Goal: Task Accomplishment & Management: Use online tool/utility

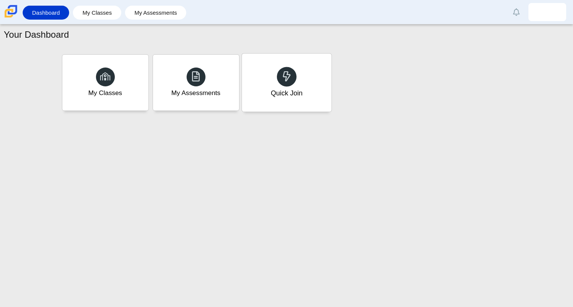
click at [307, 97] on div "Quick Join" at bounding box center [287, 83] width 90 height 58
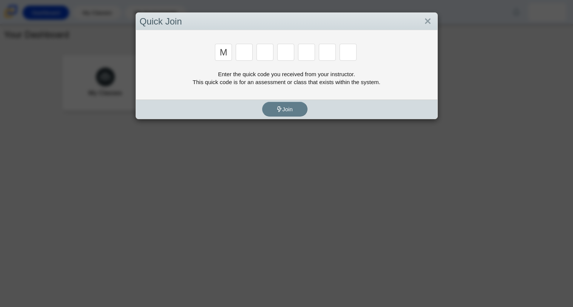
type input "m"
type input "7"
type input "e"
type input "3"
type input "e"
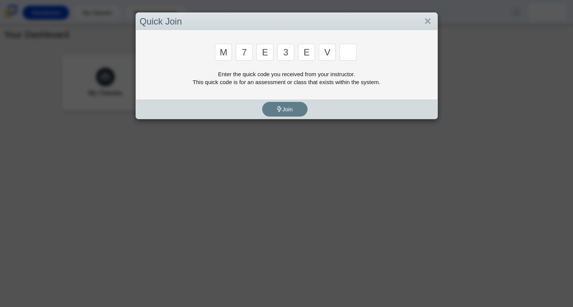
type input "v"
type input "w"
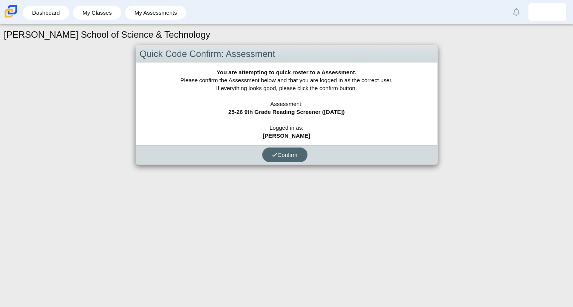
click at [281, 156] on span "Confirm" at bounding box center [285, 155] width 26 height 6
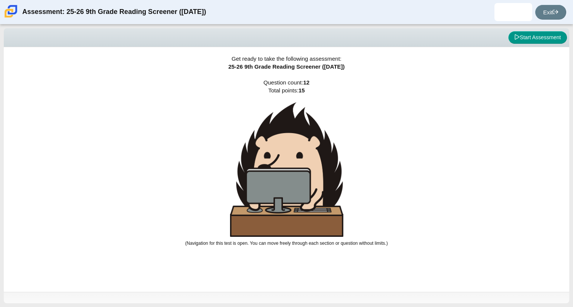
click at [310, 178] on img at bounding box center [286, 169] width 113 height 135
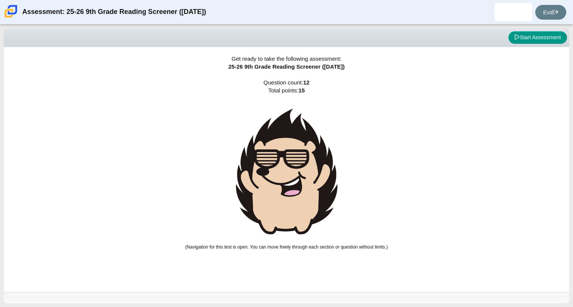
click at [319, 181] on img at bounding box center [286, 171] width 113 height 139
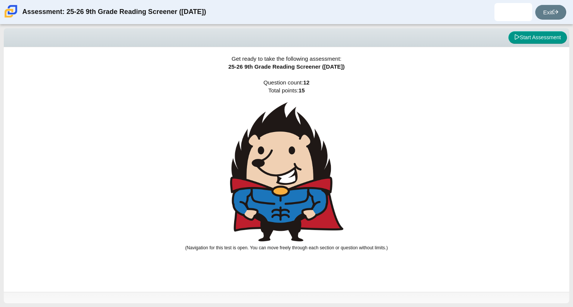
click at [318, 179] on img at bounding box center [286, 171] width 113 height 139
click at [521, 39] on button "Start Assessment" at bounding box center [537, 37] width 59 height 13
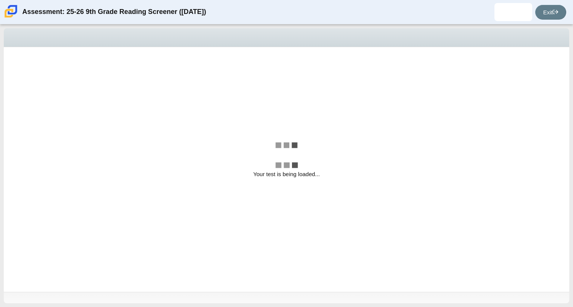
select select "ccc5b315-3c7c-471c-bf90-f22c8299c798"
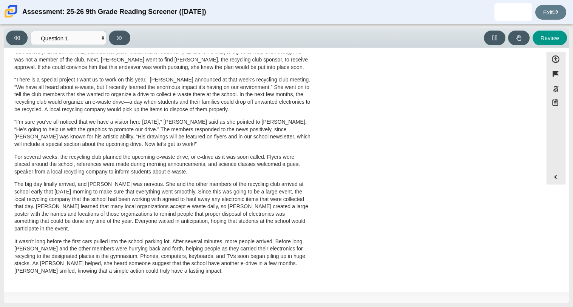
scroll to position [201, 0]
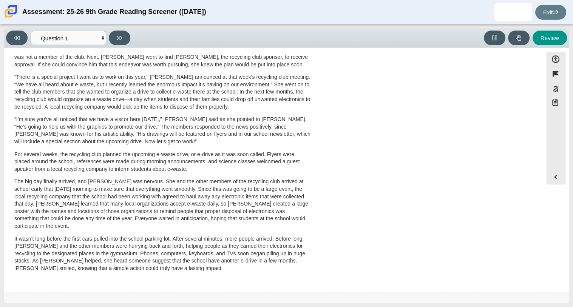
click at [234, 129] on p "“I’m sure you’ve all noticed that we have a visitor here [DATE],” [PERSON_NAME]…" at bounding box center [162, 130] width 297 height 29
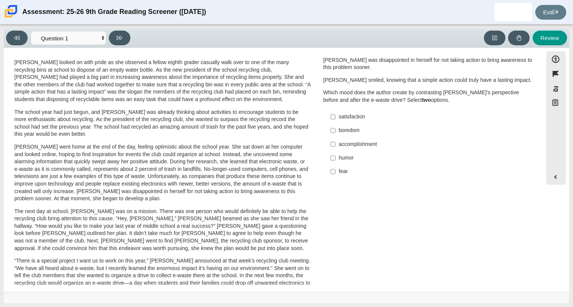
scroll to position [0, 0]
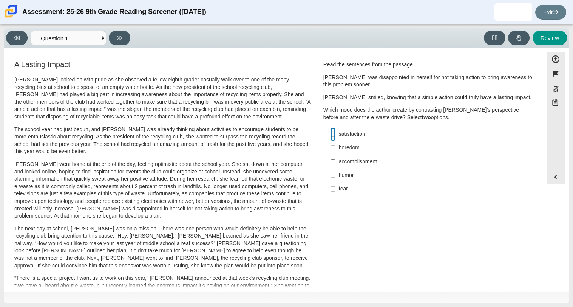
click at [331, 137] on input "satisfaction satisfaction" at bounding box center [333, 135] width 5 height 14
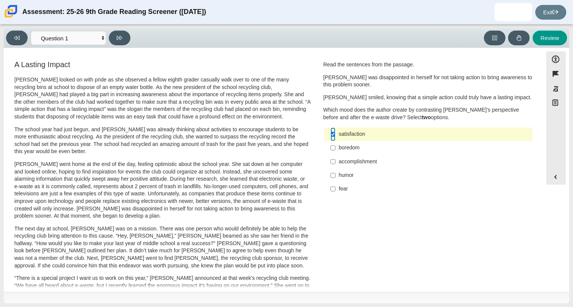
click at [331, 135] on input "satisfaction satisfaction" at bounding box center [333, 135] width 5 height 14
checkbox input "false"
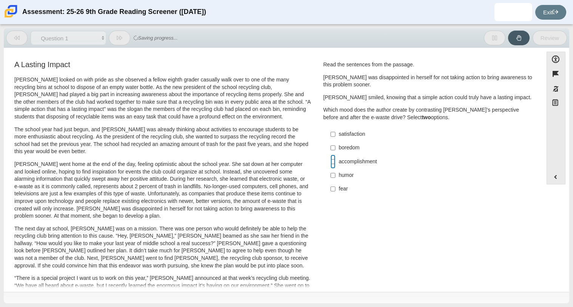
click at [331, 160] on input "accomplishment accomplishment" at bounding box center [333, 162] width 5 height 14
checkbox input "true"
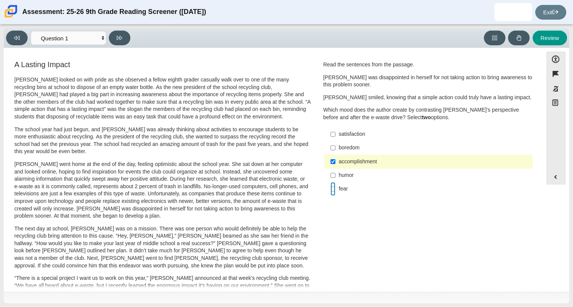
click at [331, 186] on input "fear fear" at bounding box center [333, 189] width 5 height 14
checkbox input "true"
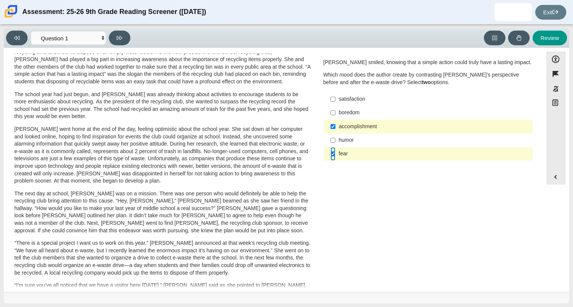
scroll to position [36, 0]
click at [116, 37] on button at bounding box center [120, 38] width 22 height 15
select select "0ff64528-ffd7-428d-b192-babfaadd44e8"
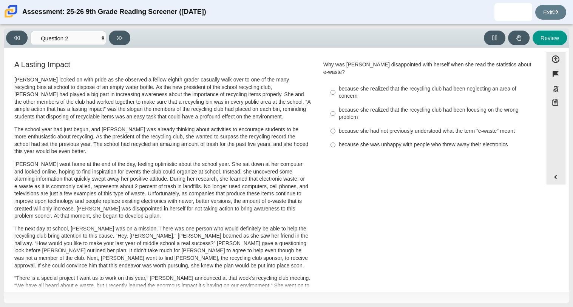
click at [348, 110] on div "because she realized that the recycling club had been focusing on the wrong pro…" at bounding box center [434, 114] width 191 height 15
click at [335, 110] on input "because she realized that the recycling club had been focusing on the wrong pro…" at bounding box center [333, 113] width 5 height 21
radio input "true"
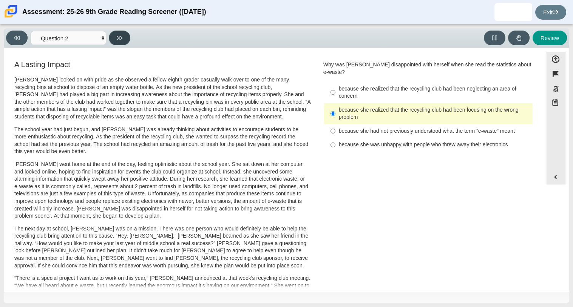
click at [123, 34] on button at bounding box center [120, 38] width 22 height 15
select select "7ce3d843-6974-4858-901c-1ff39630e843"
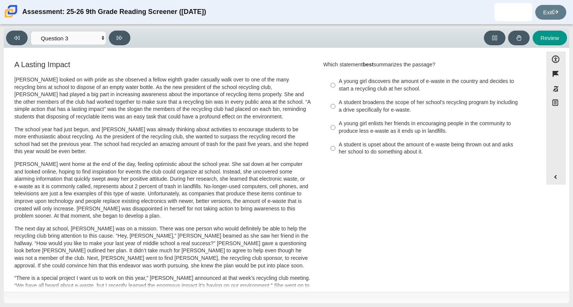
click at [369, 123] on div "A young girl enlists her friends in encouraging people in the community to prod…" at bounding box center [434, 127] width 191 height 15
click at [335, 123] on input "A young girl enlists her friends in encouraging people in the community to prod…" at bounding box center [333, 127] width 5 height 21
radio input "true"
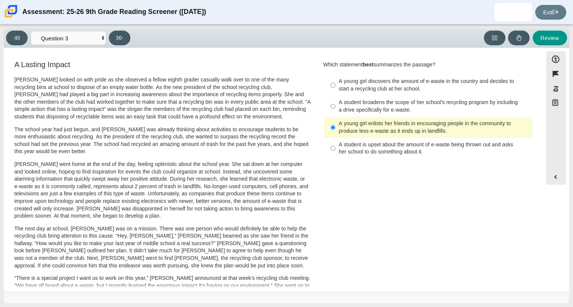
click at [384, 83] on div "A young girl discovers the amount of e-waste in the country and decides to star…" at bounding box center [434, 85] width 191 height 15
click at [335, 83] on input "A young girl discovers the amount of e-waste in the country and decides to star…" at bounding box center [333, 85] width 5 height 21
radio input "true"
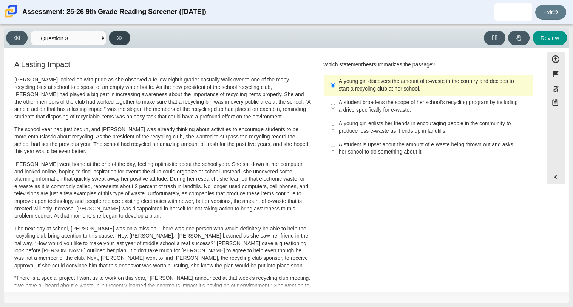
click at [120, 43] on button at bounding box center [120, 38] width 22 height 15
select select "ca9ea0f1-49c5-4bd1-83b0-472c18652b42"
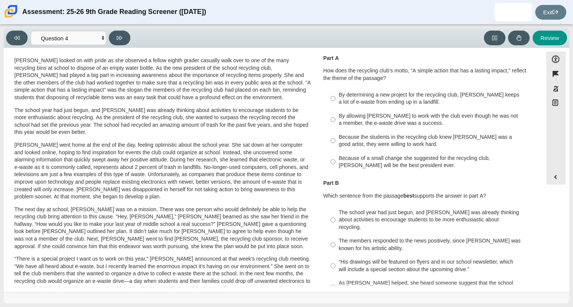
scroll to position [20, 0]
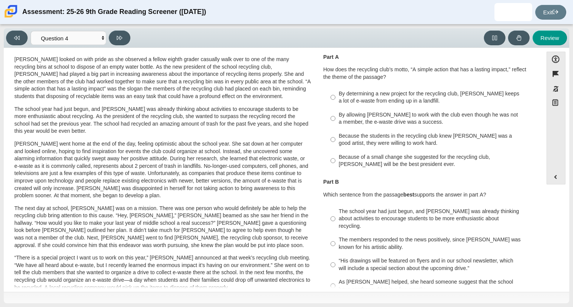
click at [382, 103] on div "By determining a new project for the recycling club, [PERSON_NAME] keeps a lot …" at bounding box center [434, 97] width 191 height 15
click at [335, 103] on input "By determining a new project for the recycling club, [PERSON_NAME] keeps a lot …" at bounding box center [333, 97] width 5 height 21
radio input "true"
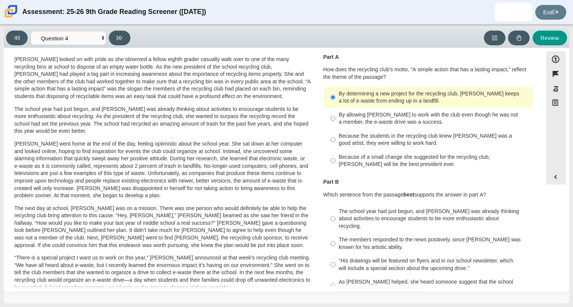
click at [334, 236] on label "The members responded to the news positively, since [PERSON_NAME] was known for…" at bounding box center [428, 243] width 207 height 21
click at [334, 236] on input "The members responded to the news positively, since [PERSON_NAME] was known for…" at bounding box center [333, 243] width 5 height 21
radio input "true"
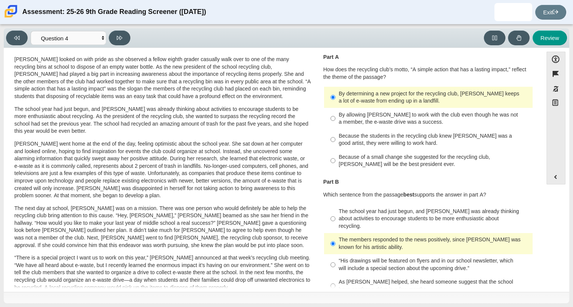
click at [358, 279] on div "As [PERSON_NAME] helped, she heard someone suggest that the school have another…" at bounding box center [434, 286] width 191 height 15
click at [335, 276] on input "As [PERSON_NAME] helped, she heard someone suggest that the school have another…" at bounding box center [333, 286] width 5 height 21
radio input "true"
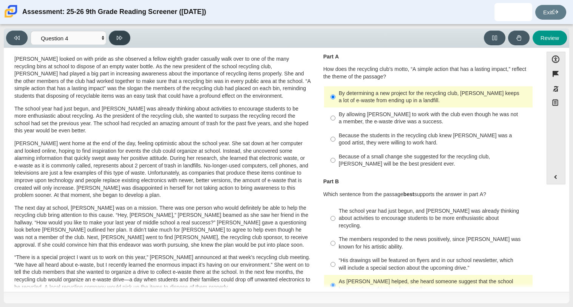
click at [121, 42] on button at bounding box center [120, 38] width 22 height 15
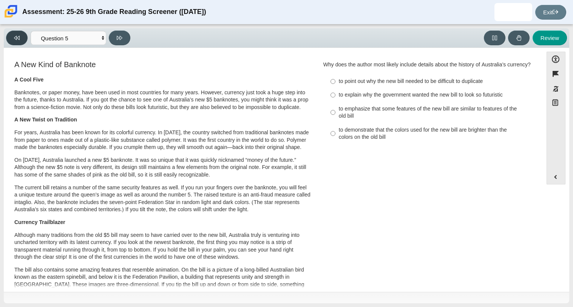
click at [20, 41] on button at bounding box center [17, 38] width 22 height 15
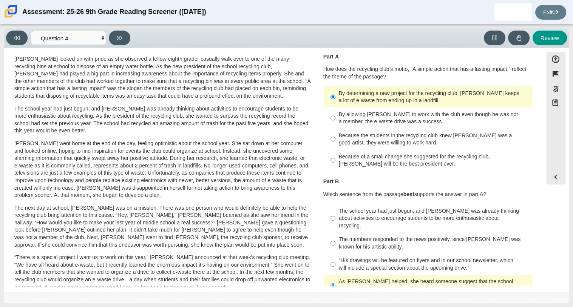
scroll to position [0, 0]
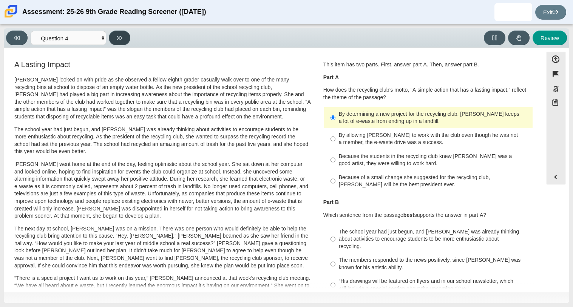
click at [122, 39] on icon at bounding box center [120, 38] width 6 height 6
select select "e41f1a79-e29f-4095-8030-a53364015bed"
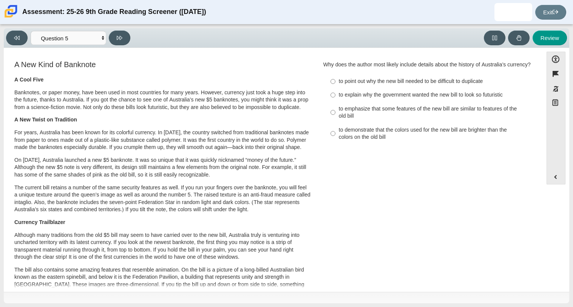
click at [334, 121] on label "to emphasize that some features of the new bill are similar to features of the …" at bounding box center [428, 112] width 207 height 21
click at [334, 121] on input "to emphasize that some features of the new bill are similar to features of the …" at bounding box center [333, 112] width 5 height 21
radio input "true"
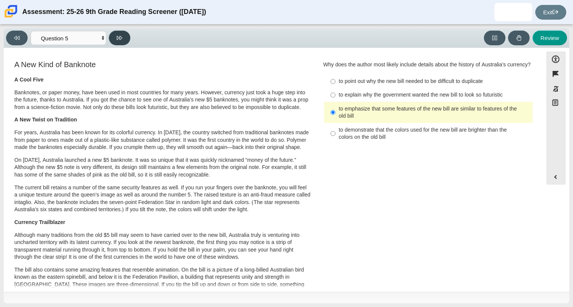
click at [126, 38] on button at bounding box center [120, 38] width 22 height 15
select select "69146e31-7b3d-4a3e-9ce6-f30c24342ae0"
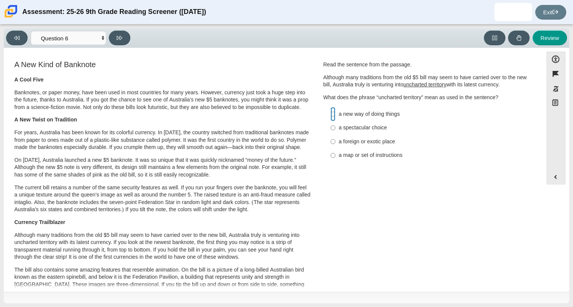
click at [332, 115] on input "a new way of doing things a new way of doing things" at bounding box center [333, 114] width 5 height 14
radio input "true"
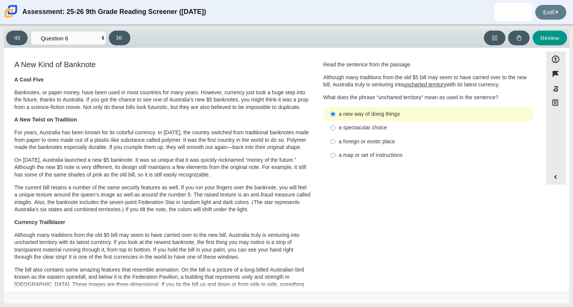
click at [111, 44] on div "Viewing Question 6 of 12 in Pacing Mode Questions Question 1 Question 2 Questio…" at bounding box center [69, 38] width 127 height 15
click at [115, 43] on button at bounding box center [120, 38] width 22 height 15
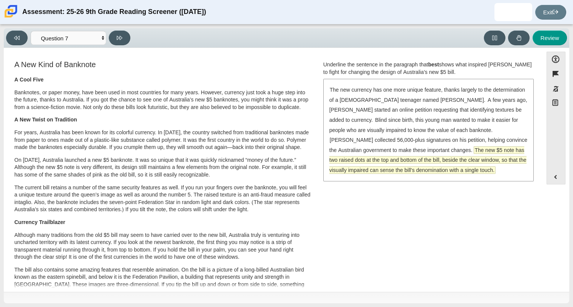
click at [420, 159] on span "The new $5 note has two raised dots at the top and bottom of the bill, beside t…" at bounding box center [427, 160] width 197 height 27
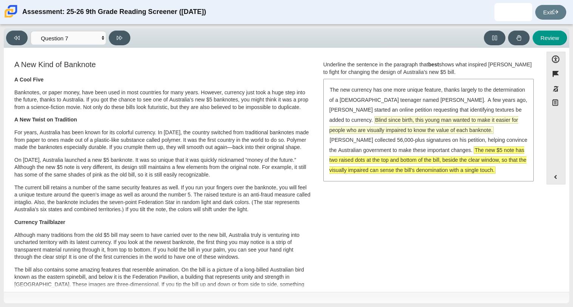
click at [405, 129] on span "Blind since birth, this young man wanted to make it easier for people who are v…" at bounding box center [423, 125] width 189 height 17
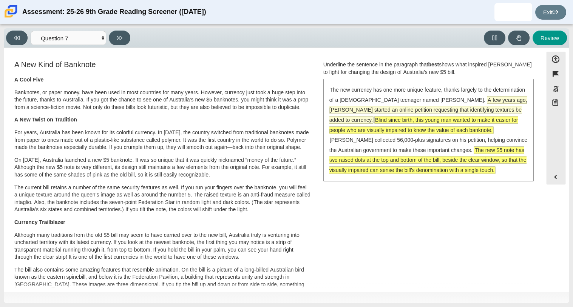
click at [407, 106] on span "A few years ago, [PERSON_NAME] started an online petition requesting that ident…" at bounding box center [428, 110] width 198 height 28
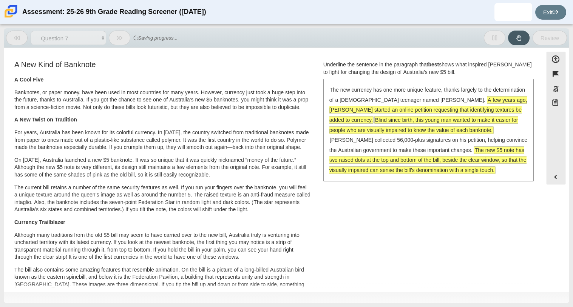
click at [435, 112] on span "A few years ago, [PERSON_NAME] started an online petition requesting that ident…" at bounding box center [428, 110] width 198 height 27
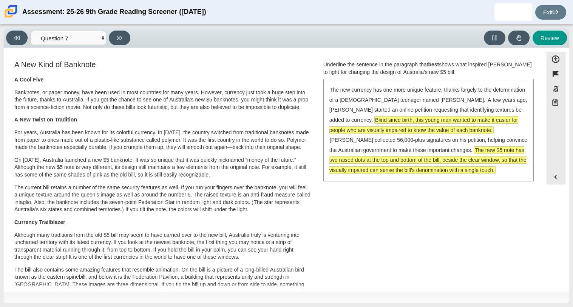
click at [449, 158] on span "The new $5 note has two raised dots at the top and bottom of the bill, beside t…" at bounding box center [427, 160] width 197 height 27
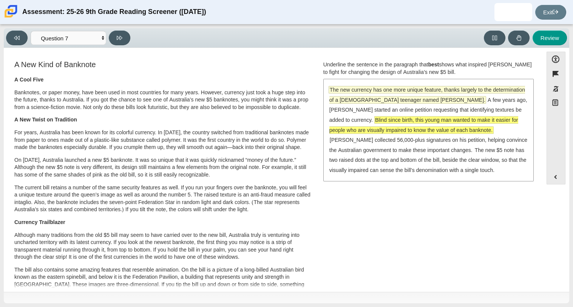
click at [438, 102] on span "The new currency has one more unique feature, thanks largely to the determinati…" at bounding box center [427, 95] width 196 height 17
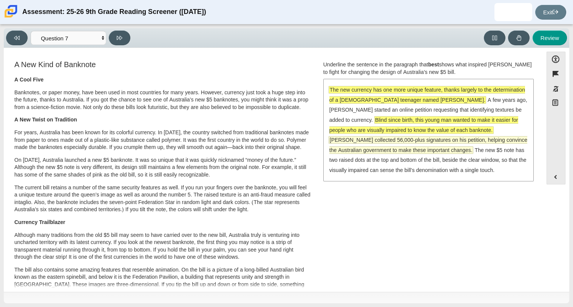
click at [474, 142] on span "[PERSON_NAME] collected 56,000-plus signatures on his petition, helping convinc…" at bounding box center [428, 145] width 198 height 17
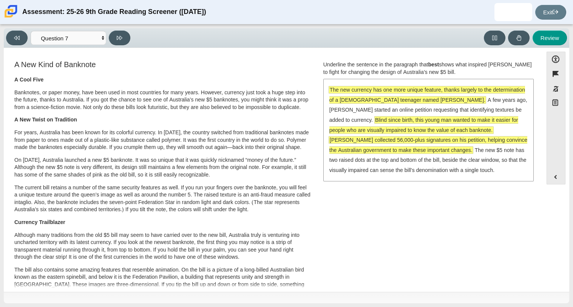
click at [369, 97] on span "The new currency has one more unique feature, thanks largely to the determinati…" at bounding box center [427, 95] width 196 height 17
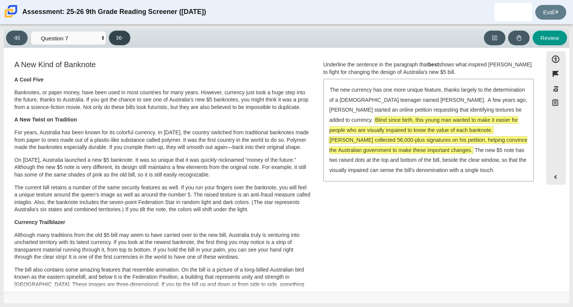
click at [120, 38] on icon at bounding box center [120, 38] width 6 height 4
select select "ea8338c2-a6a3-418e-a305-2b963b54a290"
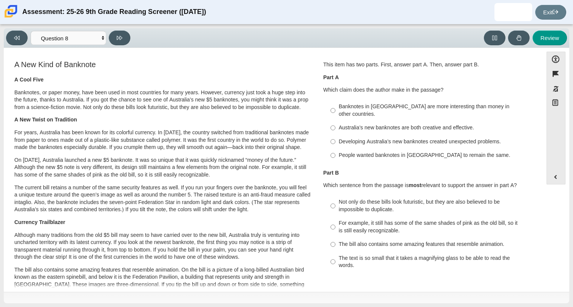
click at [341, 108] on div "Banknotes in [GEOGRAPHIC_DATA] are more interesting than money in other countri…" at bounding box center [434, 110] width 191 height 15
click at [335, 108] on input "Banknotes in [GEOGRAPHIC_DATA] are more interesting than money in other countri…" at bounding box center [333, 110] width 5 height 21
radio input "true"
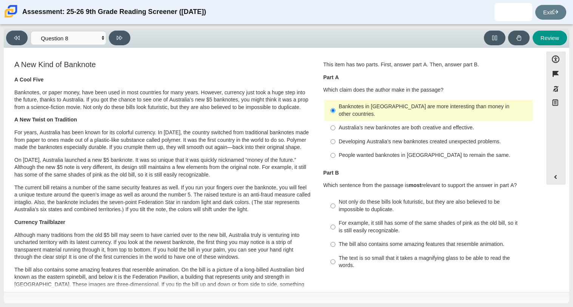
click at [342, 138] on div "Developing Australia’s new banknotes created unexpected problems." at bounding box center [434, 142] width 191 height 8
click at [335, 135] on input "Developing Australia’s new banknotes created unexpected problems. Developing Au…" at bounding box center [333, 142] width 5 height 14
radio input "true"
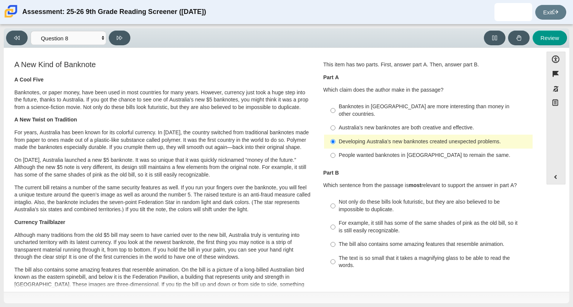
click at [340, 152] on div "People wanted banknotes in [GEOGRAPHIC_DATA] to remain the same." at bounding box center [434, 156] width 191 height 8
click at [335, 149] on input "People wanted banknotes in [GEOGRAPHIC_DATA] to remain the same. People wanted …" at bounding box center [333, 156] width 5 height 14
radio input "true"
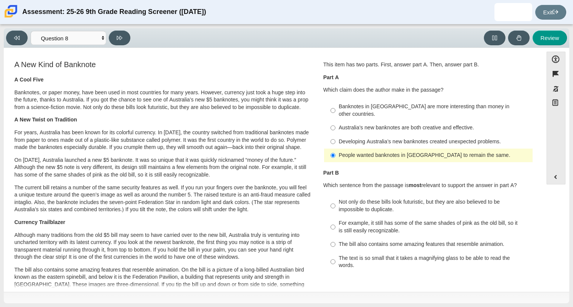
click at [341, 220] on div "For example, it still has some of the same shades of pink as the old bill, so i…" at bounding box center [434, 227] width 191 height 15
click at [335, 220] on input "For example, it still has some of the same shades of pink as the old bill, so i…" at bounding box center [333, 227] width 5 height 21
radio input "true"
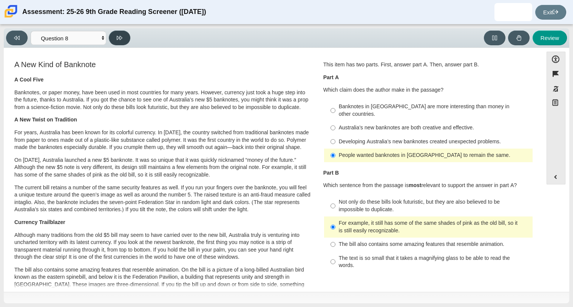
click at [115, 34] on button at bounding box center [120, 38] width 22 height 15
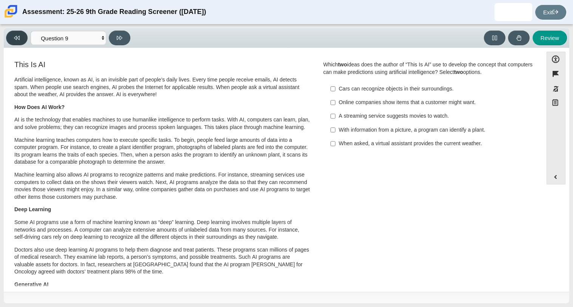
click at [20, 39] on button at bounding box center [17, 38] width 22 height 15
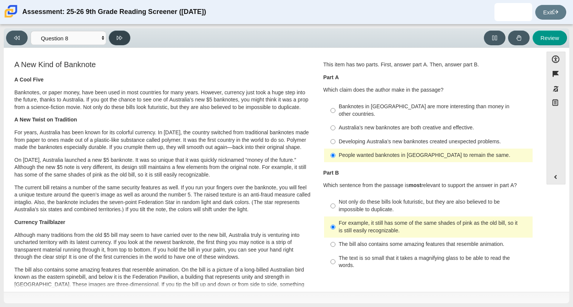
click at [113, 40] on button at bounding box center [120, 38] width 22 height 15
select select "89f058d6-b15c-4ef5-a4b3-fdaffb8868b6"
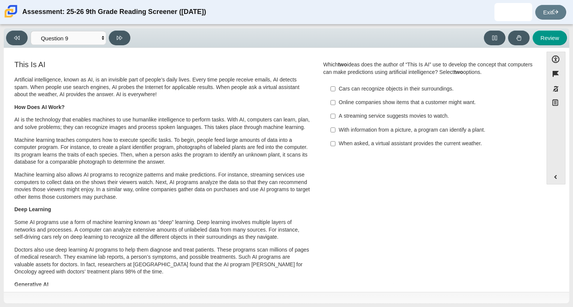
click at [344, 104] on div "Online companies show items that a customer might want." at bounding box center [434, 103] width 191 height 8
click at [335, 104] on input "Online companies show items that a customer might want. Online companies show i…" at bounding box center [333, 103] width 5 height 14
checkbox input "true"
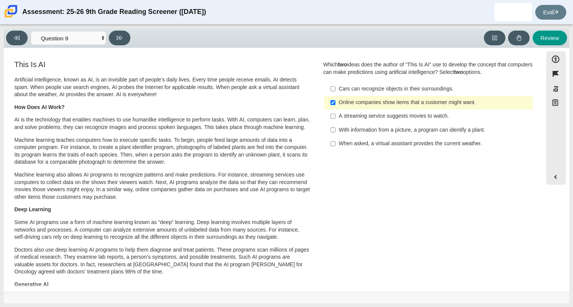
click at [342, 146] on div "When asked, a virtual assistant provides the current weather." at bounding box center [434, 144] width 191 height 8
click at [335, 146] on input "When asked, a virtual assistant provides the current weather. When asked, a vir…" at bounding box center [333, 144] width 5 height 14
checkbox input "true"
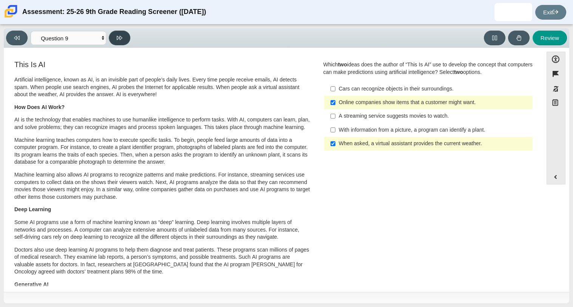
click at [119, 42] on button at bounding box center [120, 38] width 22 height 15
select select "cdf3c14e-a918-44d1-9b63-3db0fa81641e"
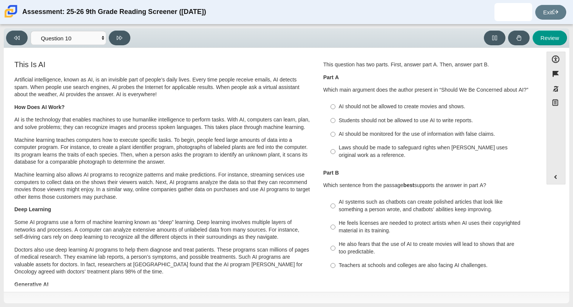
click at [340, 108] on div "AI should not be allowed to create movies and shows." at bounding box center [434, 107] width 191 height 8
click at [335, 108] on input "AI should not be allowed to create movies and shows. AI should not be allowed t…" at bounding box center [333, 107] width 5 height 14
radio input "true"
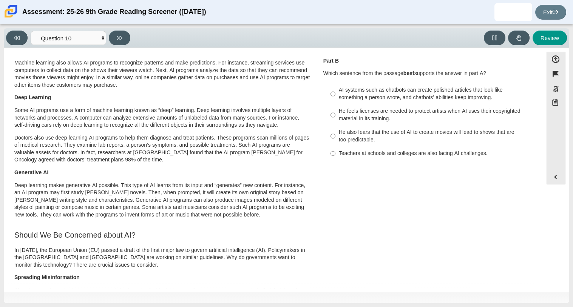
scroll to position [114, 0]
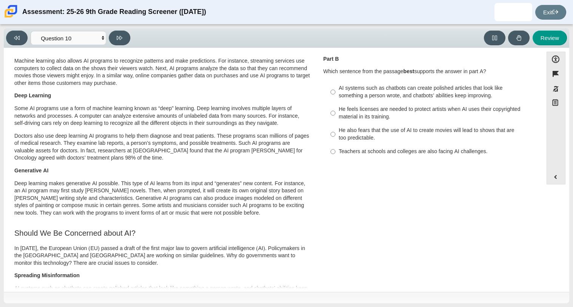
click at [353, 112] on div "He feels licenses are needed to protect artists when AI uses their copyrighted …" at bounding box center [434, 113] width 191 height 15
click at [335, 112] on input "He feels licenses are needed to protect artists when AI uses their copyrighted …" at bounding box center [333, 113] width 5 height 21
radio input "true"
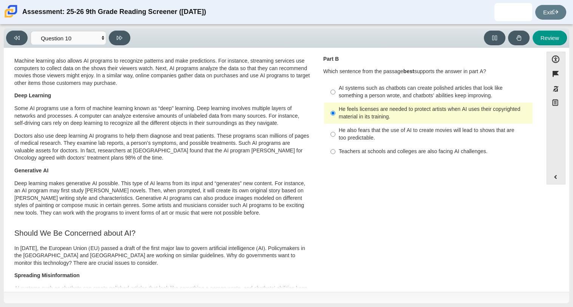
click at [358, 134] on div "He also fears that the use of AI to create movies will lead to shows that are t…" at bounding box center [434, 134] width 191 height 15
click at [335, 134] on input "He also fears that the use of AI to create movies will lead to shows that are t…" at bounding box center [333, 134] width 5 height 21
radio input "true"
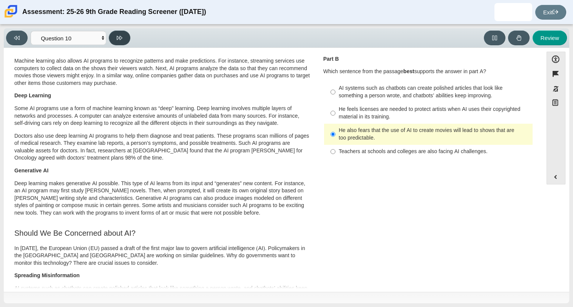
click at [121, 42] on button at bounding box center [120, 38] width 22 height 15
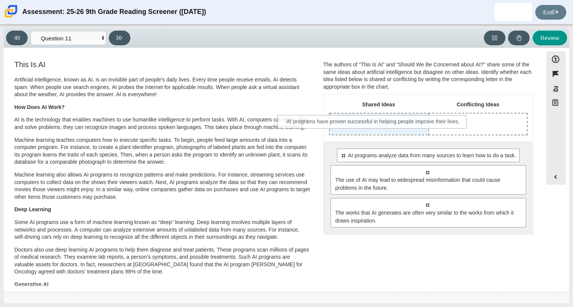
drag, startPoint x: 411, startPoint y: 162, endPoint x: 358, endPoint y: 128, distance: 63.2
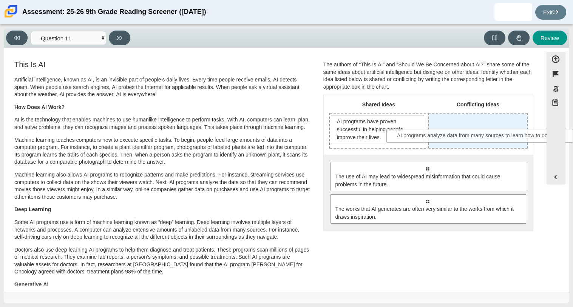
drag, startPoint x: 399, startPoint y: 175, endPoint x: 454, endPoint y: 142, distance: 63.4
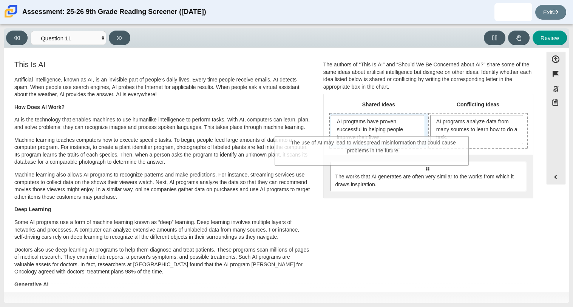
drag, startPoint x: 446, startPoint y: 173, endPoint x: 391, endPoint y: 147, distance: 60.7
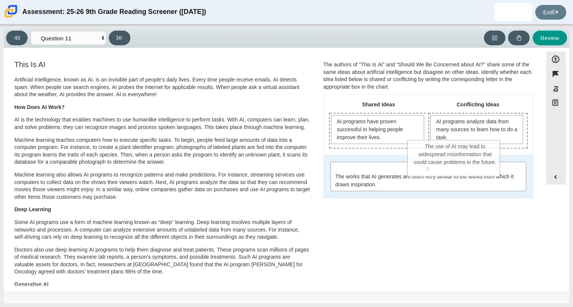
drag, startPoint x: 385, startPoint y: 175, endPoint x: 494, endPoint y: 151, distance: 112.2
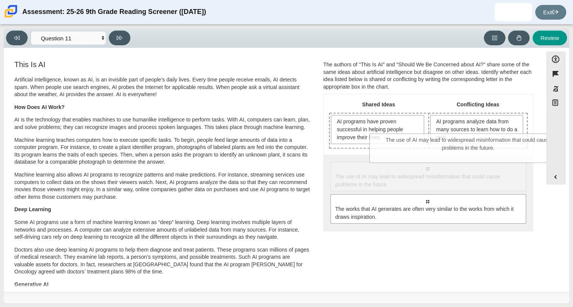
drag, startPoint x: 450, startPoint y: 179, endPoint x: 489, endPoint y: 149, distance: 49.1
click at [489, 149] on div "Shared Ideas Conflicting Ideas AI programs have proven successful in helping pe…" at bounding box center [428, 162] width 209 height 136
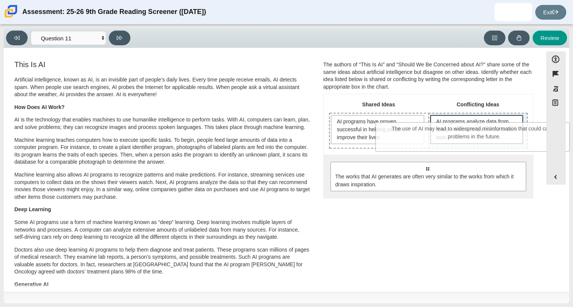
drag, startPoint x: 417, startPoint y: 172, endPoint x: 465, endPoint y: 133, distance: 62.0
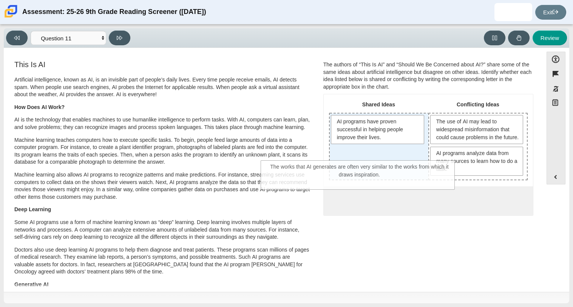
drag, startPoint x: 445, startPoint y: 220, endPoint x: 377, endPoint y: 179, distance: 79.8
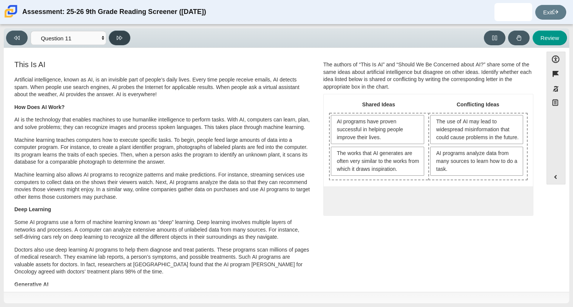
click at [128, 41] on button at bounding box center [120, 38] width 22 height 15
select select "c3effed4-44ce-4a19-bd96-1787f34e9b4c"
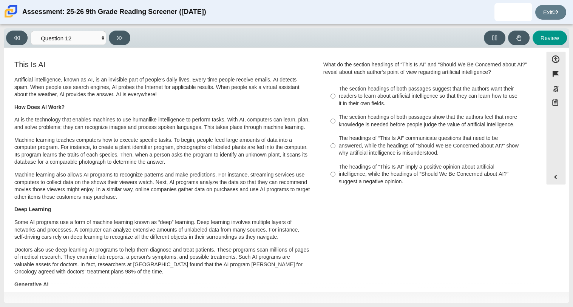
click at [383, 158] on label "The headings of “This Is AI” communicate questions that need to be answered, wh…" at bounding box center [428, 146] width 207 height 29
click at [335, 158] on input "The headings of “This Is AI” communicate questions that need to be answered, wh…" at bounding box center [333, 146] width 5 height 29
radio input "true"
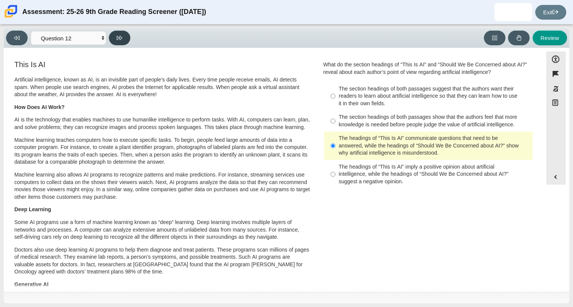
click at [122, 40] on button at bounding box center [120, 38] width 22 height 15
select select "review"
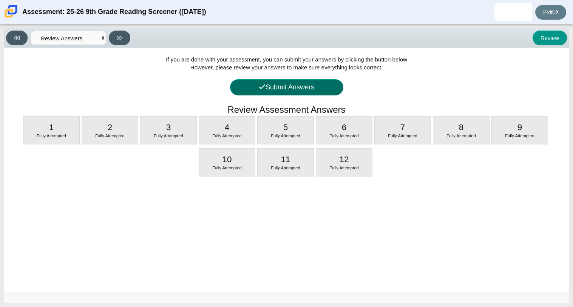
click at [297, 85] on button "Submit Answers" at bounding box center [286, 87] width 113 height 16
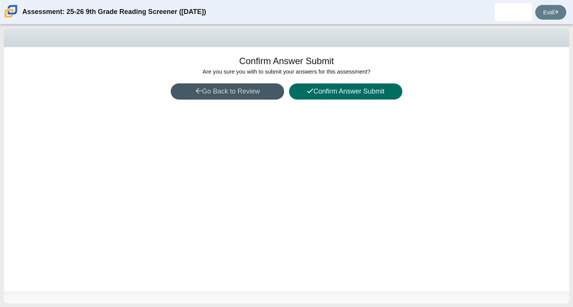
click at [323, 96] on button "Confirm Answer Submit" at bounding box center [345, 91] width 113 height 16
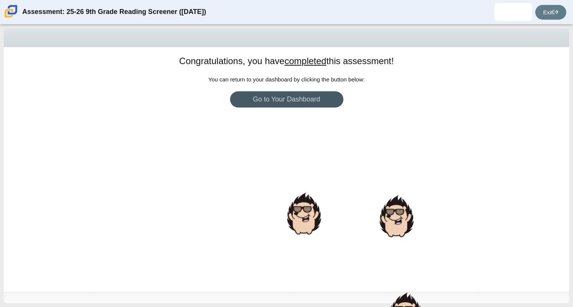
click at [297, 198] on div "Congratulations, you have completed this assessment! You can return to your das…" at bounding box center [286, 169] width 565 height 245
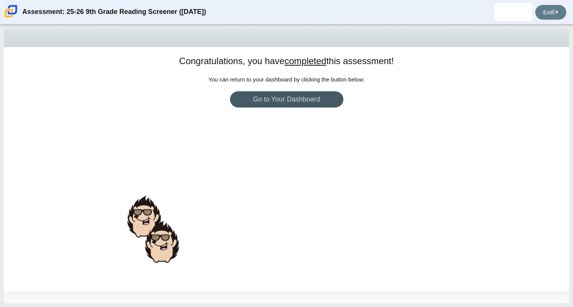
click at [151, 214] on div at bounding box center [144, 217] width 38 height 46
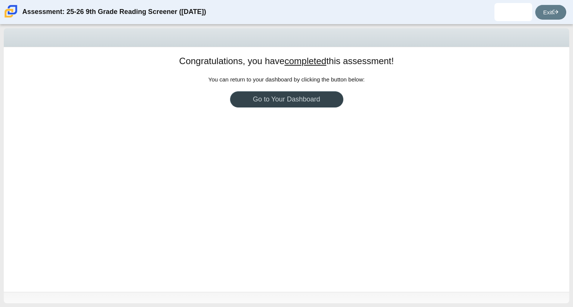
click at [273, 104] on link "Go to Your Dashboard" at bounding box center [286, 99] width 113 height 16
